Goal: Information Seeking & Learning: Learn about a topic

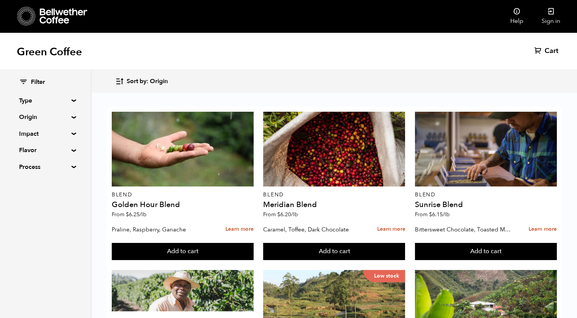
scroll to position [144, 0]
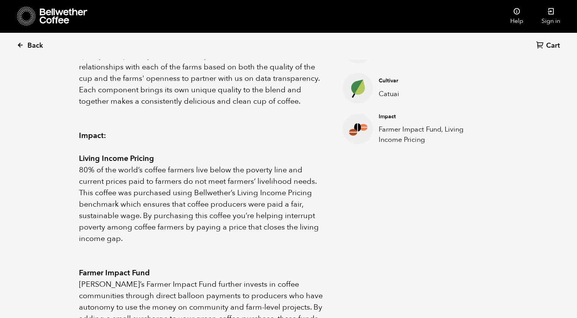
scroll to position [332, 0]
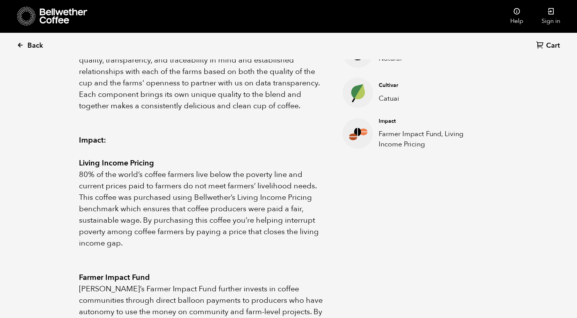
click at [37, 45] on span "Back" at bounding box center [35, 45] width 16 height 9
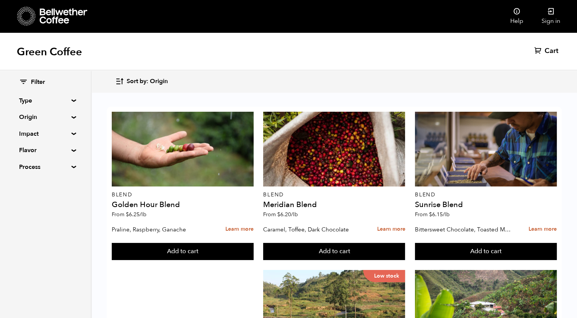
scroll to position [302, 0]
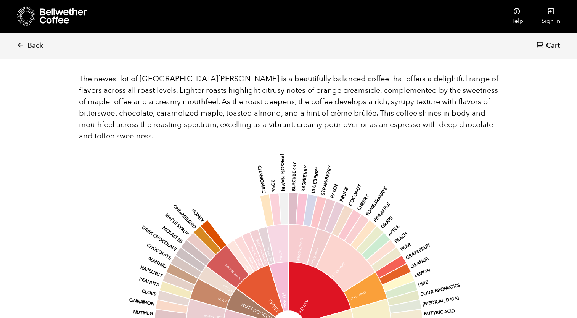
scroll to position [777, 0]
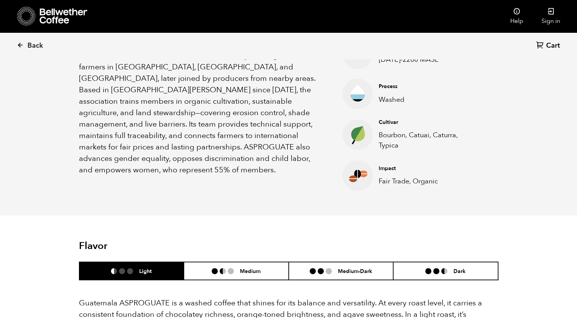
scroll to position [282, 0]
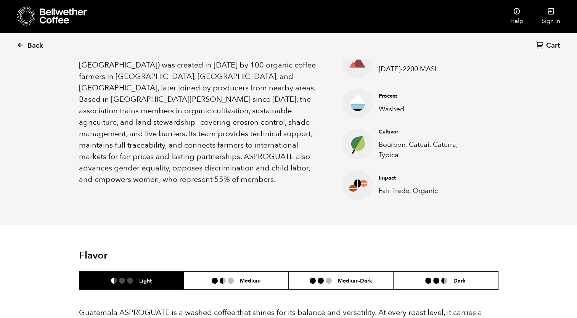
click at [25, 46] on link "Back" at bounding box center [40, 46] width 47 height 26
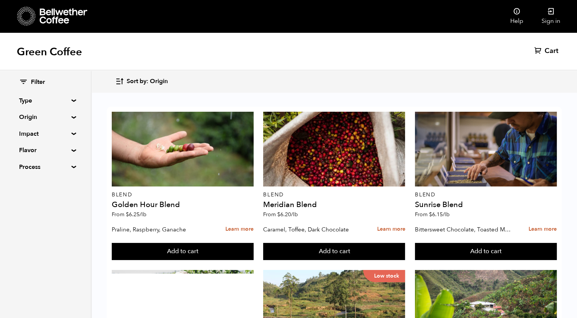
scroll to position [757, 0]
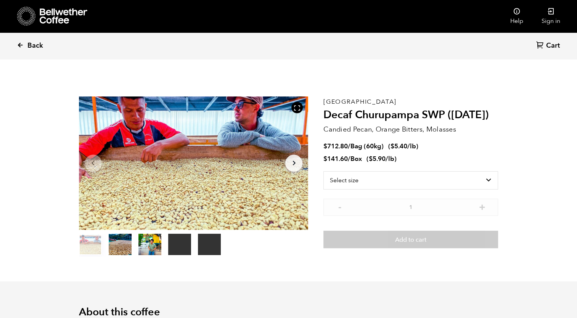
click at [21, 44] on icon at bounding box center [20, 45] width 7 height 7
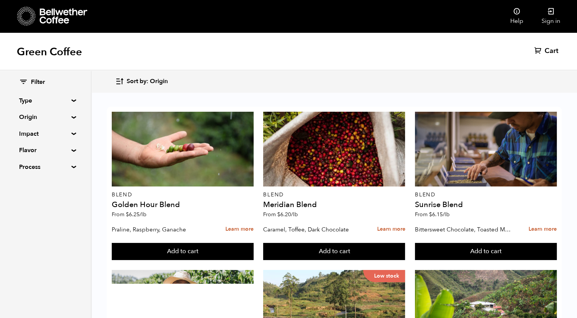
scroll to position [345, 0]
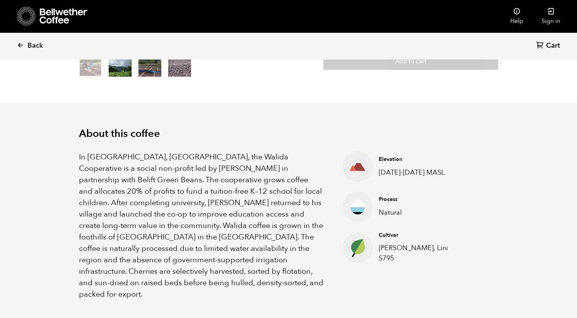
scroll to position [178, 0]
click at [30, 45] on span "Back" at bounding box center [35, 45] width 16 height 9
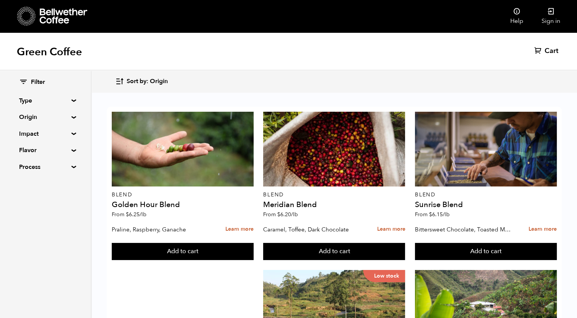
scroll to position [757, 0]
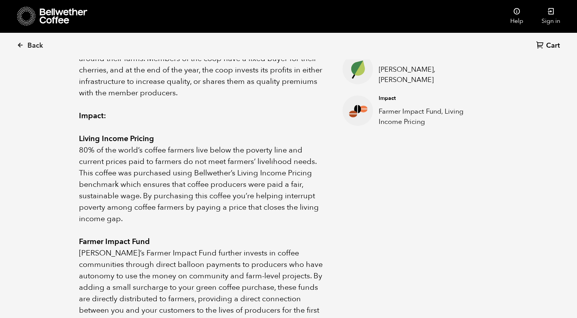
scroll to position [327, 0]
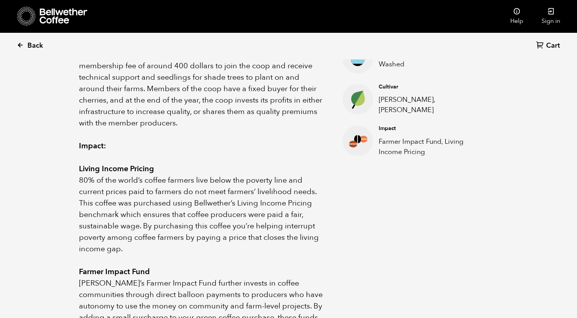
click at [26, 41] on link "Back" at bounding box center [40, 46] width 47 height 26
